Goal: Task Accomplishment & Management: Manage account settings

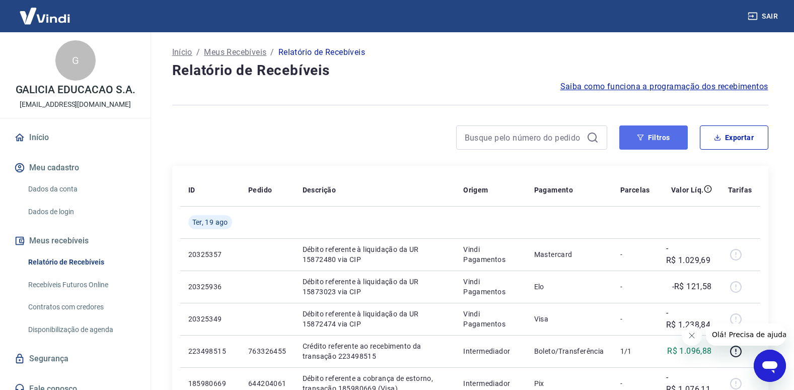
click at [635, 143] on button "Filtros" at bounding box center [653, 137] width 68 height 24
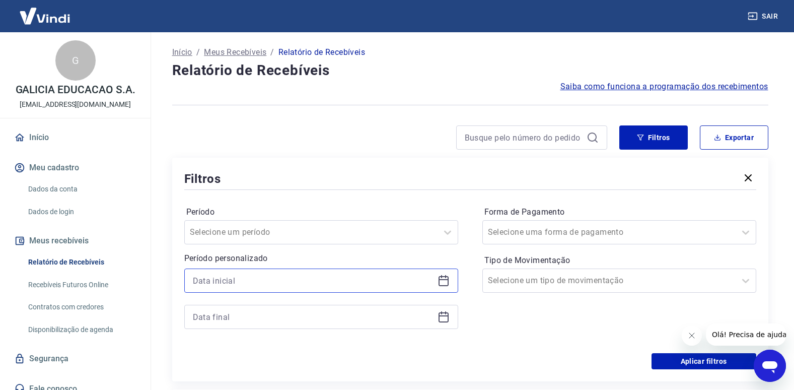
click at [313, 282] on input at bounding box center [313, 280] width 241 height 15
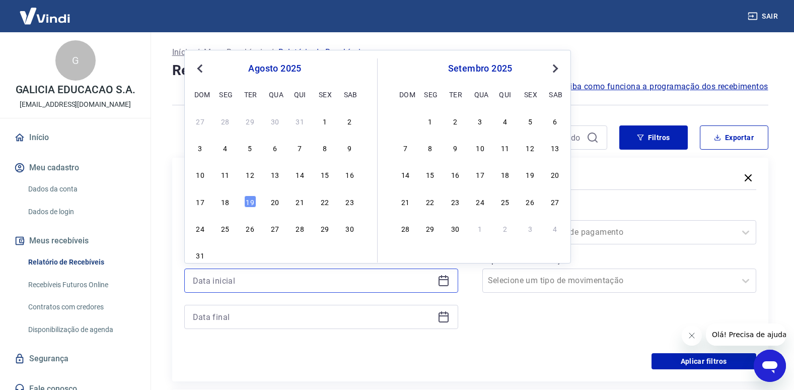
click at [279, 281] on input at bounding box center [313, 280] width 241 height 15
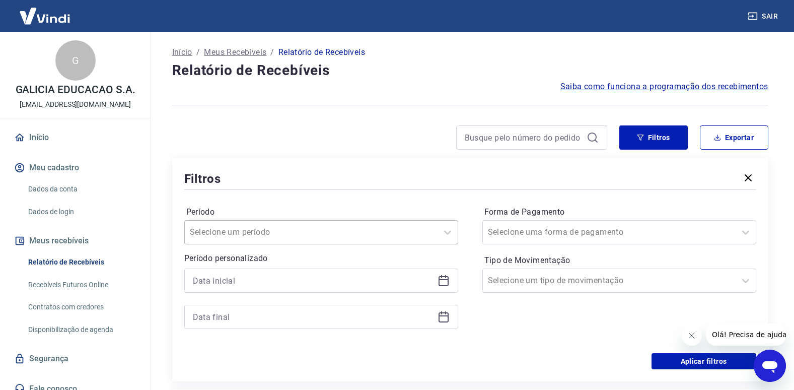
click at [277, 225] on div "Selecione um período" at bounding box center [311, 232] width 253 height 18
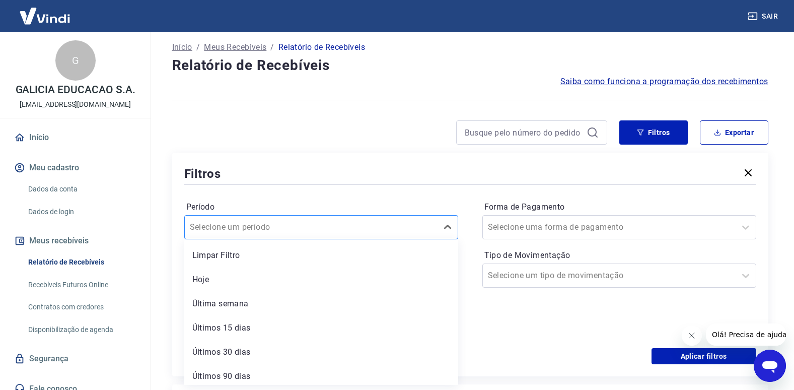
scroll to position [6, 0]
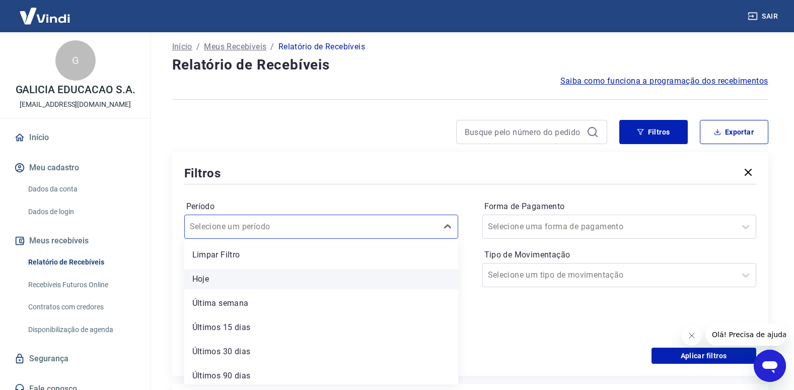
click at [260, 280] on div "Hoje" at bounding box center [321, 279] width 274 height 20
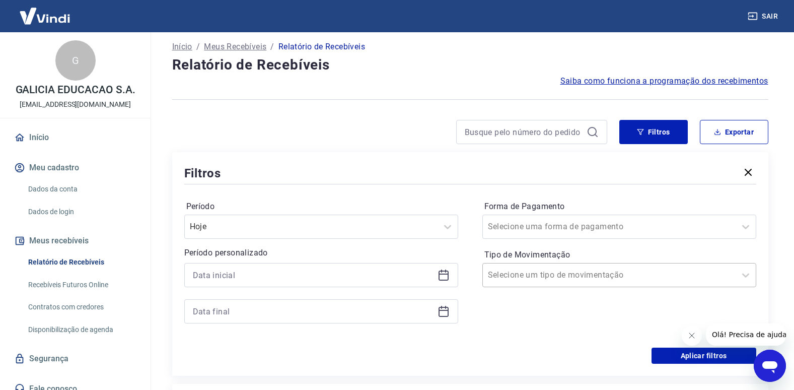
click at [661, 273] on div at bounding box center [609, 275] width 243 height 14
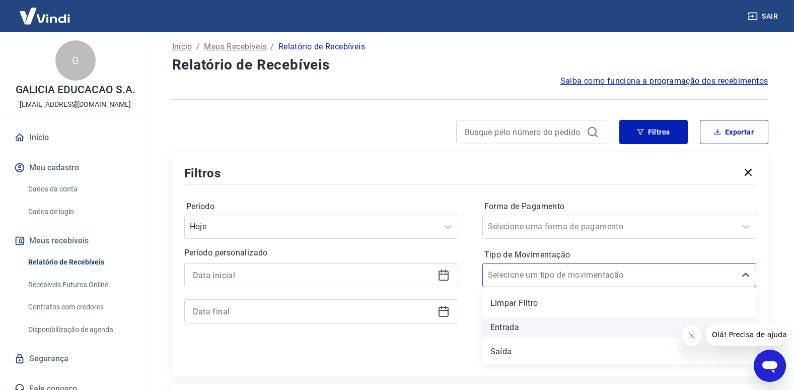
click at [601, 327] on div "Entrada" at bounding box center [619, 327] width 274 height 20
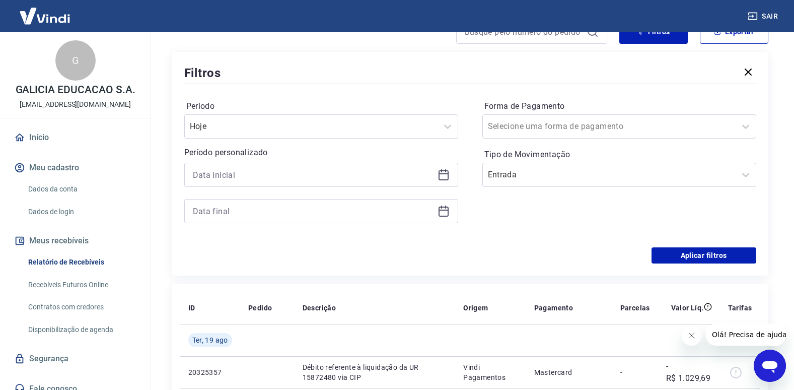
scroll to position [106, 0]
click at [712, 259] on button "Aplicar filtros" at bounding box center [703, 255] width 105 height 16
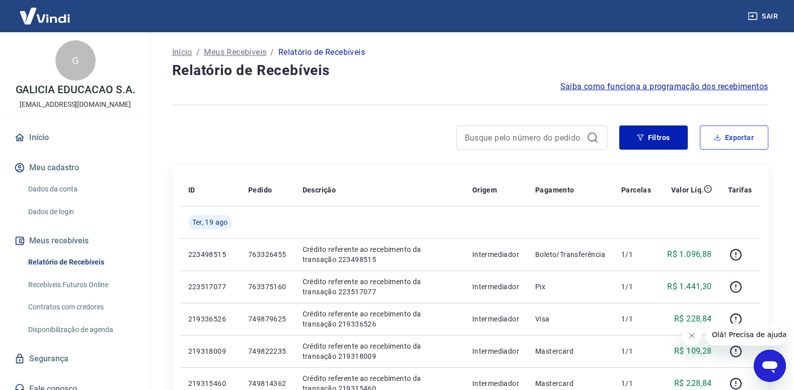
click at [735, 135] on button "Exportar" at bounding box center [734, 137] width 68 height 24
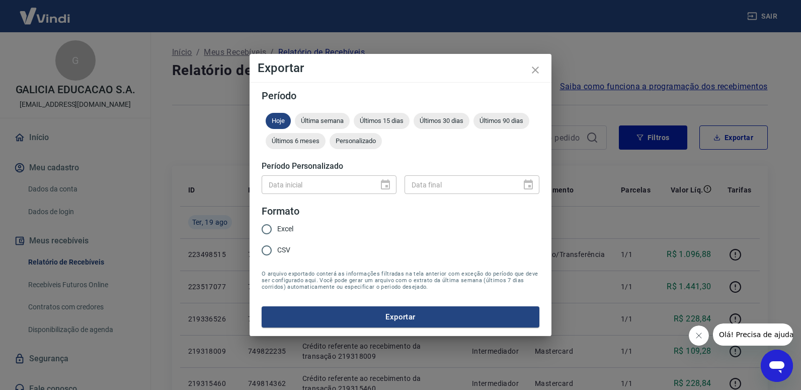
click at [286, 232] on span "Excel" at bounding box center [285, 229] width 16 height 11
click at [277, 232] on input "Excel" at bounding box center [266, 228] width 21 height 21
radio input "true"
click at [460, 315] on button "Exportar" at bounding box center [401, 316] width 278 height 21
